Goal: Check status: Check status

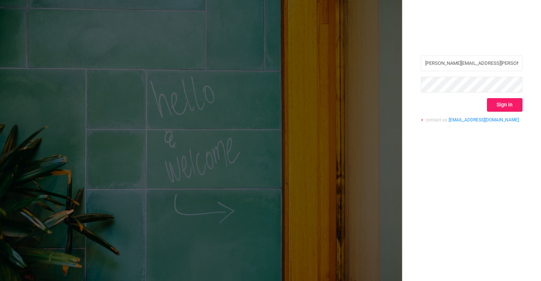
click at [501, 104] on button "Sign in" at bounding box center [505, 104] width 36 height 13
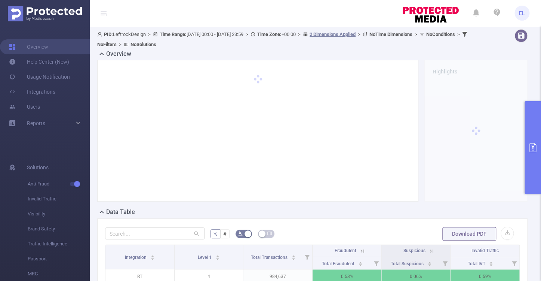
click at [528, 145] on button "primary" at bounding box center [533, 147] width 16 height 93
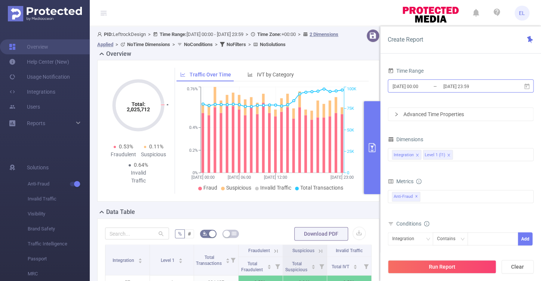
click at [446, 86] on input "2025-08-07 23:59" at bounding box center [472, 86] width 61 height 10
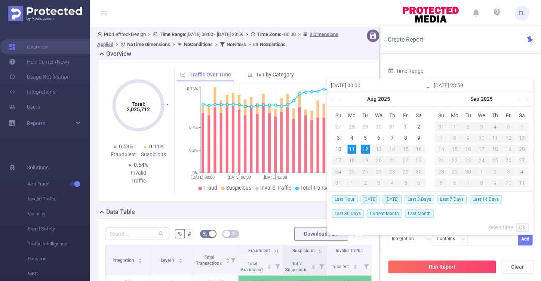
click at [367, 199] on span "[DATE]" at bounding box center [370, 199] width 19 height 8
type input "[DATE] 00:00"
type input "[DATE] 23:59"
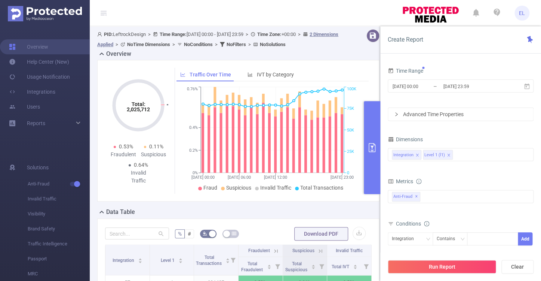
click at [367, 199] on div "2025-08-07 00:00 Aug 2025 Su Mo Tu We Th Fr Sa 27 28 29 30 31 1 2 3 4 5 6 7 8 9…" at bounding box center [430, 140] width 206 height 125
click at [419, 267] on button "Run Report" at bounding box center [442, 266] width 108 height 13
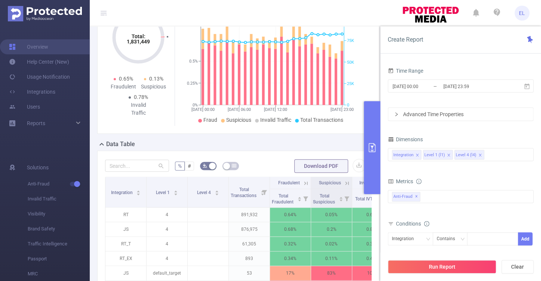
scroll to position [68, 0]
click at [446, 87] on input "[DATE] 23:59" at bounding box center [472, 86] width 61 height 10
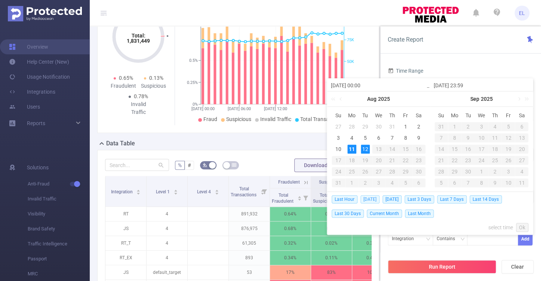
click at [371, 201] on span "[DATE]" at bounding box center [370, 199] width 19 height 8
type input "[DATE] 00:00"
type input "[DATE] 23:59"
click at [371, 201] on div "Total IVT" at bounding box center [368, 196] width 26 height 7
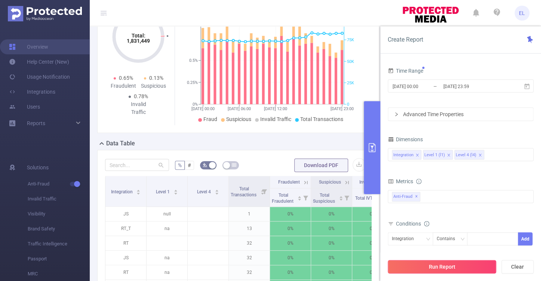
click at [424, 273] on button "Run Report" at bounding box center [442, 266] width 108 height 13
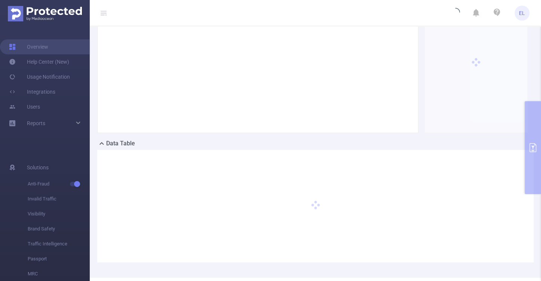
scroll to position [96, 0]
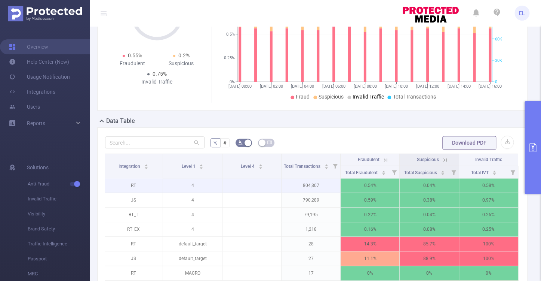
scroll to position [154, 0]
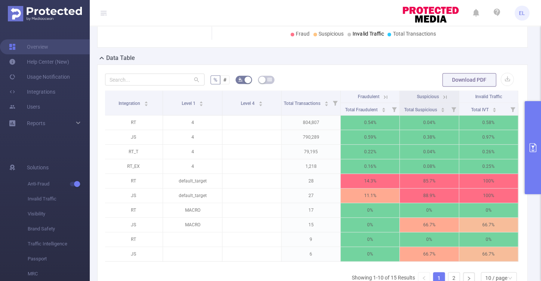
click at [448, 97] on icon at bounding box center [445, 97] width 7 height 7
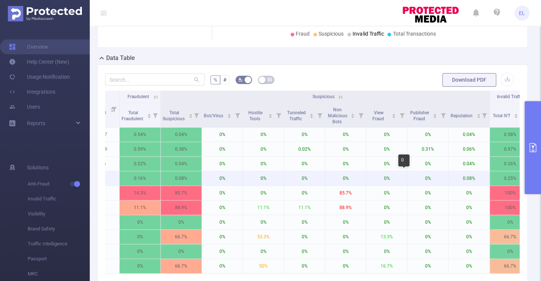
scroll to position [0, 163]
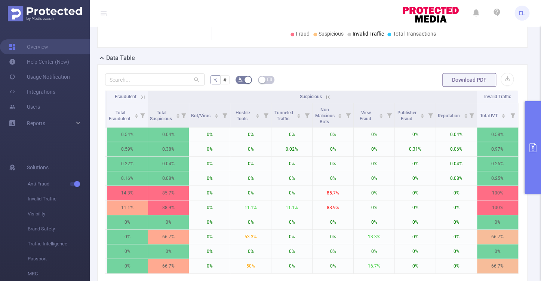
click at [144, 98] on icon at bounding box center [143, 97] width 7 height 7
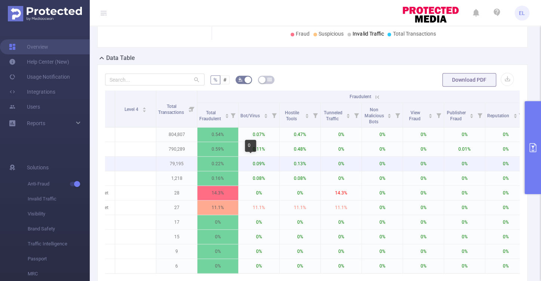
scroll to position [0, 0]
